Goal: Task Accomplishment & Management: Manage account settings

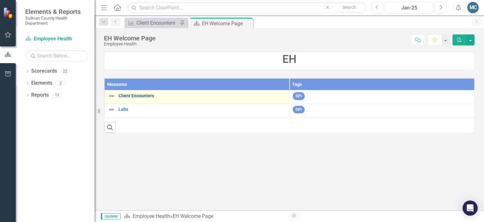
click at [125, 95] on link "Client Encounters" at bounding box center [203, 95] width 168 height 5
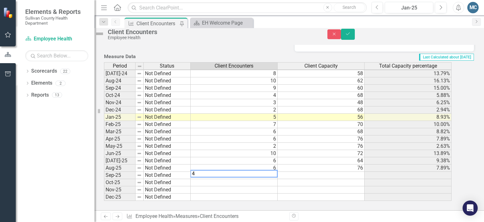
scroll to position [331, 0]
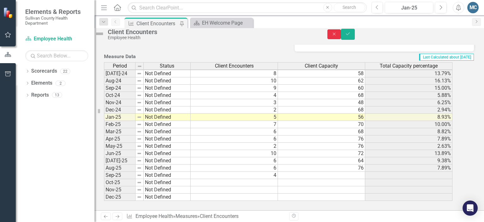
click at [338, 36] on icon "Close" at bounding box center [335, 34] width 6 height 4
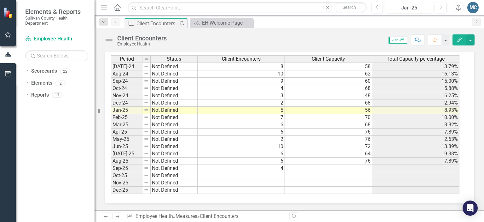
scroll to position [328, 0]
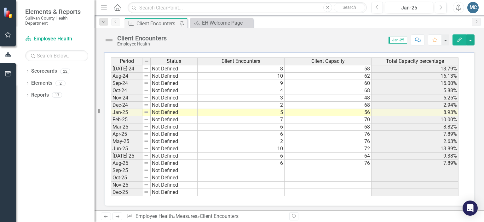
click at [247, 167] on td at bounding box center [241, 170] width 87 height 7
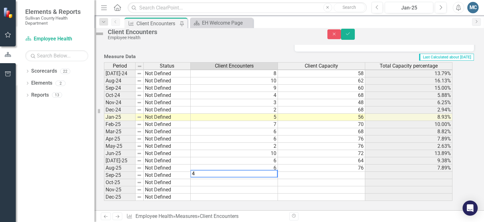
scroll to position [331, 0]
type textarea "4"
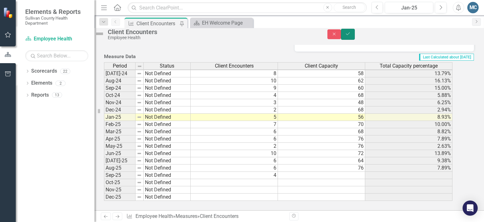
click at [350, 35] on icon "submit" at bounding box center [348, 33] width 4 height 3
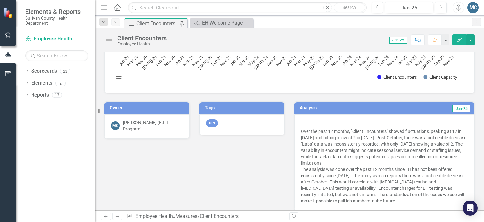
scroll to position [78, 0]
click at [27, 70] on icon "Dropdown" at bounding box center [27, 71] width 4 height 3
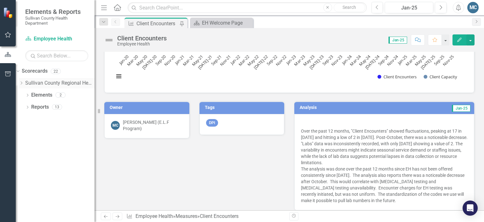
click at [24, 81] on icon "Dropdown" at bounding box center [21, 83] width 5 height 4
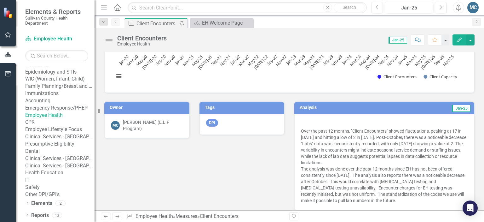
scroll to position [66, 0]
click at [60, 119] on link "Employee Health" at bounding box center [59, 115] width 69 height 7
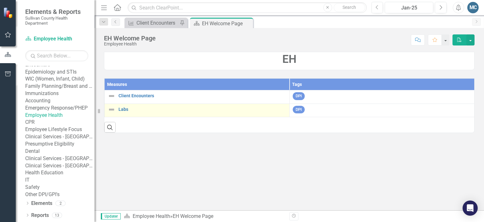
click at [112, 110] on img at bounding box center [112, 110] width 8 height 8
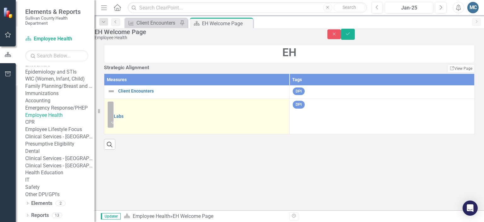
click at [118, 109] on img at bounding box center [115, 106] width 6 height 6
click at [117, 109] on img at bounding box center [114, 106] width 6 height 6
click at [135, 116] on link "Labs" at bounding box center [200, 113] width 173 height 5
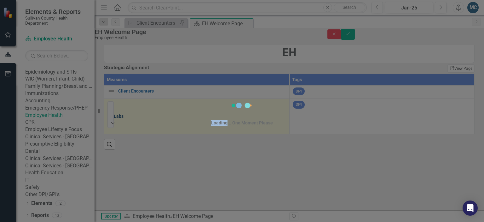
click at [135, 132] on div "Loading... One Moment Please" at bounding box center [242, 111] width 484 height 222
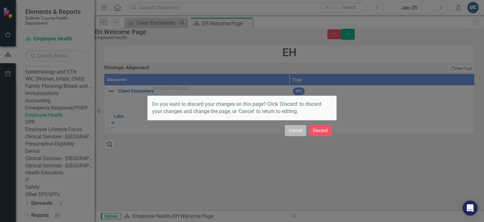
click at [297, 132] on button "Cancel" at bounding box center [295, 130] width 21 height 11
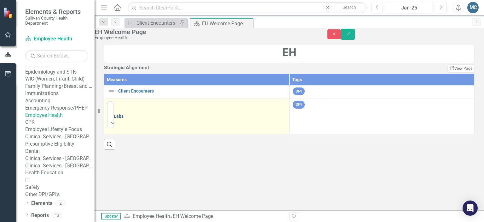
click at [136, 119] on link "Labs" at bounding box center [200, 116] width 173 height 5
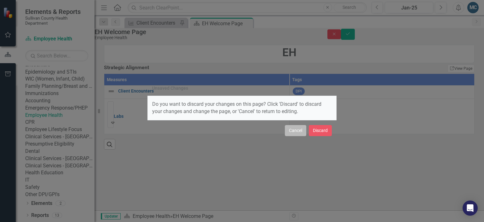
click at [297, 130] on button "Cancel" at bounding box center [295, 130] width 21 height 11
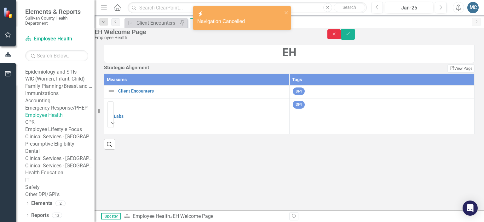
click at [338, 36] on icon "Close" at bounding box center [335, 34] width 6 height 4
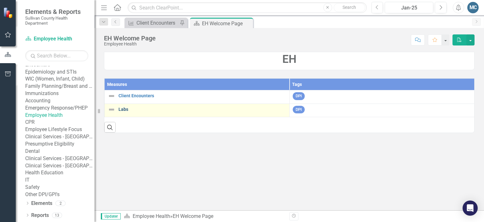
click at [119, 107] on link "Labs" at bounding box center [203, 109] width 168 height 5
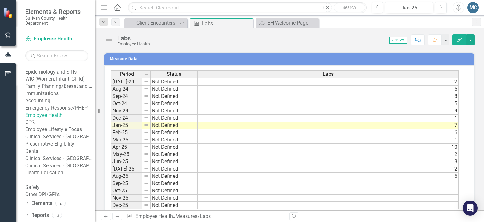
scroll to position [392, 0]
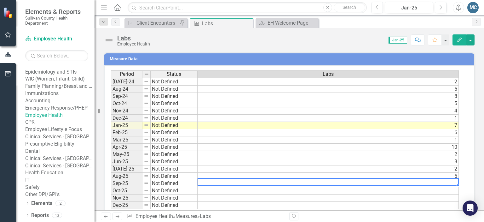
click at [444, 180] on td at bounding box center [328, 183] width 261 height 7
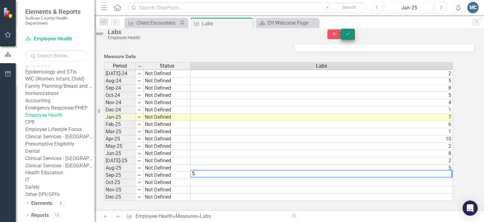
type textarea "5"
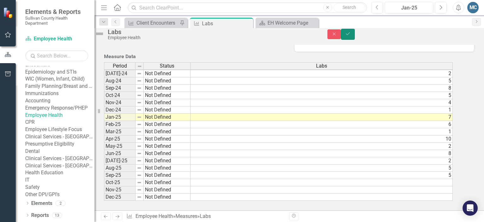
click at [351, 36] on icon "Save" at bounding box center [348, 34] width 6 height 4
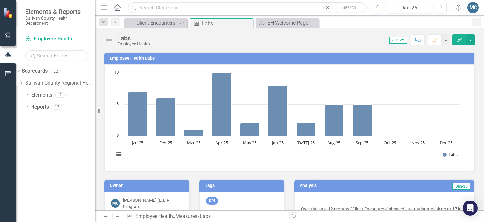
scroll to position [0, 0]
click at [24, 82] on icon "Dropdown" at bounding box center [21, 83] width 5 height 4
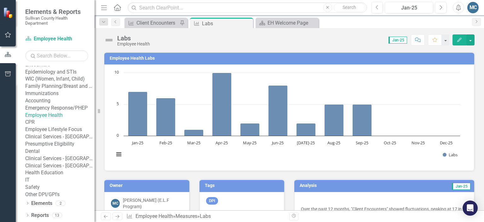
scroll to position [88, 0]
click at [53, 133] on link "Employee Lifestyle Focus" at bounding box center [59, 129] width 69 height 7
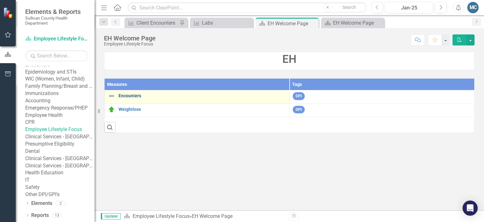
click at [128, 94] on link "Encounters" at bounding box center [203, 95] width 168 height 5
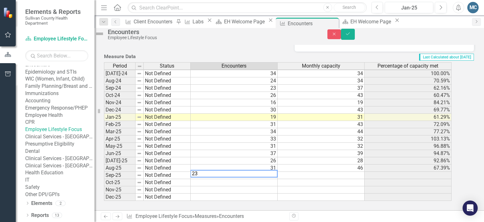
scroll to position [271, 0]
type textarea "23"
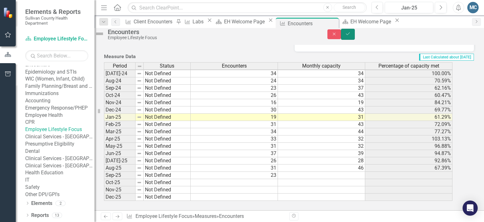
click at [351, 35] on icon "Save" at bounding box center [348, 34] width 6 height 4
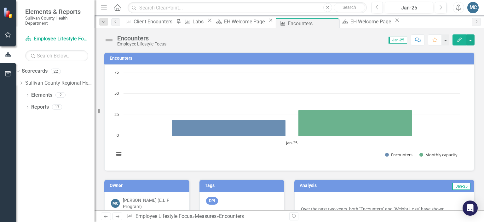
scroll to position [0, 0]
click at [24, 82] on icon "Dropdown" at bounding box center [21, 83] width 5 height 4
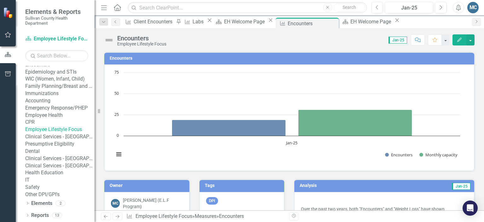
scroll to position [79, 0]
click at [56, 133] on link "Employee Lifestyle Focus" at bounding box center [59, 129] width 69 height 7
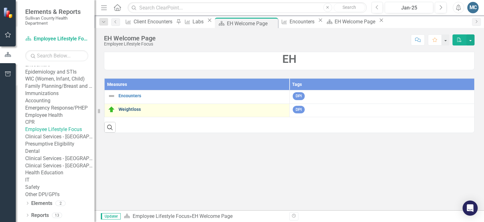
click at [129, 108] on link "Weightloss" at bounding box center [203, 109] width 168 height 5
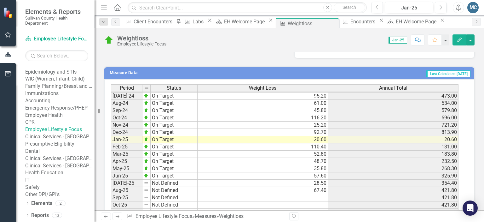
scroll to position [392, 0]
click at [49, 140] on link "Clinical Services - [GEOGRAPHIC_DATA] ([PERSON_NAME])" at bounding box center [59, 136] width 69 height 7
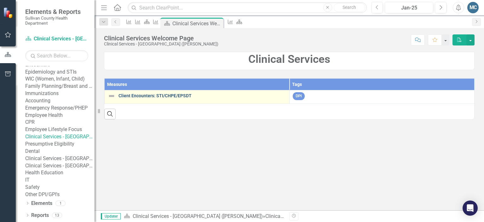
click at [147, 94] on link "Client Encounters: STI/CHPE/EPSDT" at bounding box center [203, 95] width 168 height 5
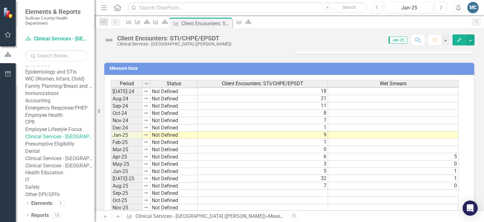
scroll to position [391, 0]
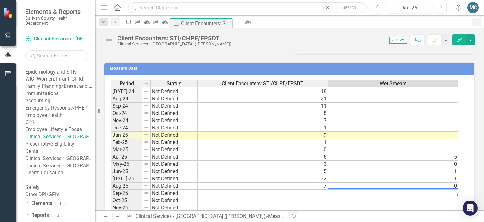
click at [384, 195] on td at bounding box center [393, 193] width 131 height 7
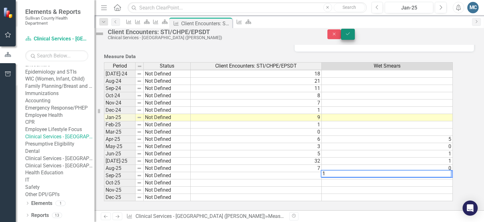
type textarea "1"
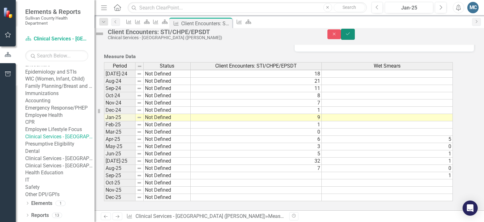
click at [355, 38] on button "Save" at bounding box center [348, 34] width 14 height 11
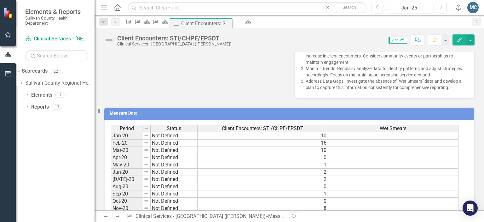
scroll to position [283, 0]
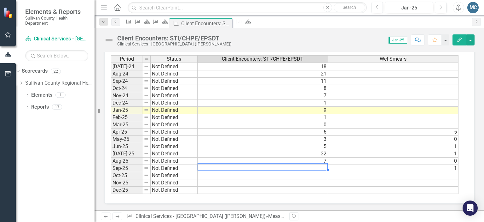
click at [317, 166] on td at bounding box center [263, 168] width 131 height 7
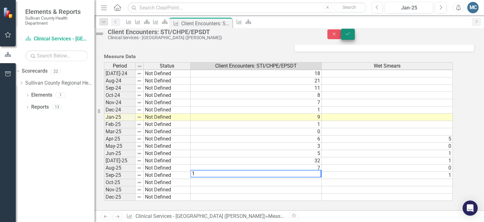
type textarea "1"
click at [351, 36] on icon "Save" at bounding box center [348, 34] width 6 height 4
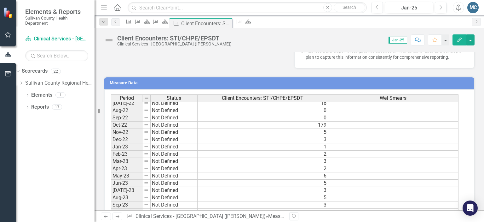
scroll to position [228, 0]
